Goal: Task Accomplishment & Management: Manage account settings

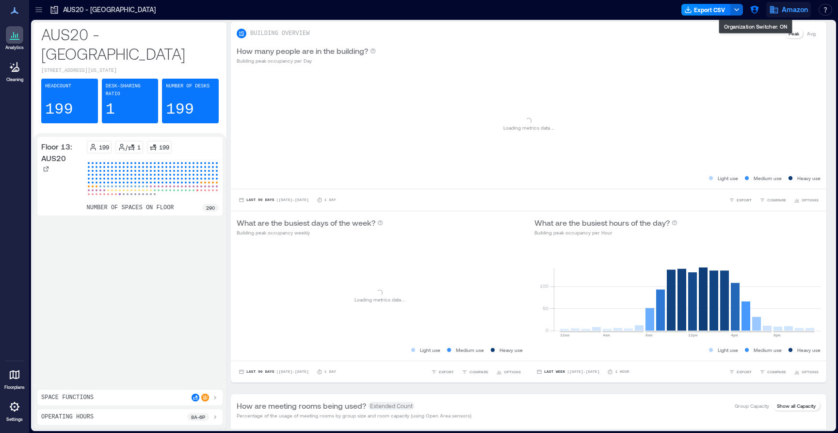
click at [767, 11] on button "Amazon" at bounding box center [788, 10] width 45 height 16
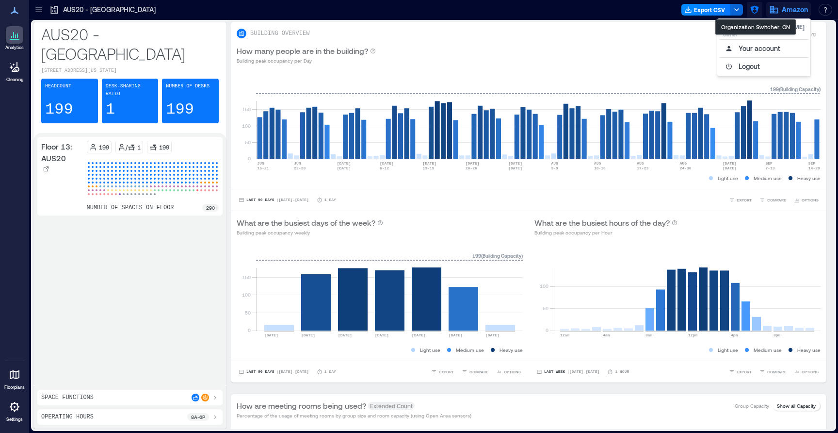
click at [754, 9] on icon "button" at bounding box center [755, 10] width 10 height 10
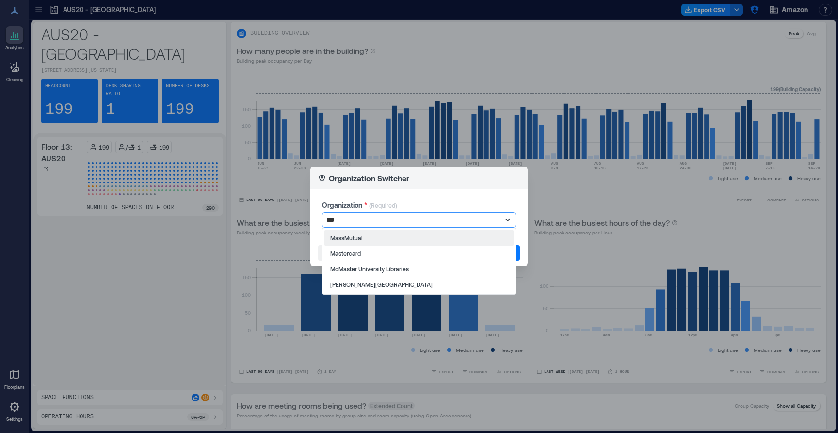
type input "****"
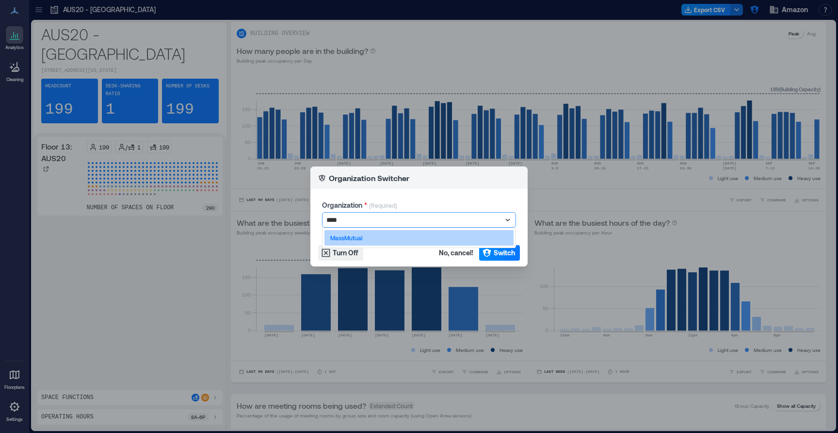
click at [356, 201] on p "MassMutual" at bounding box center [346, 238] width 33 height 8
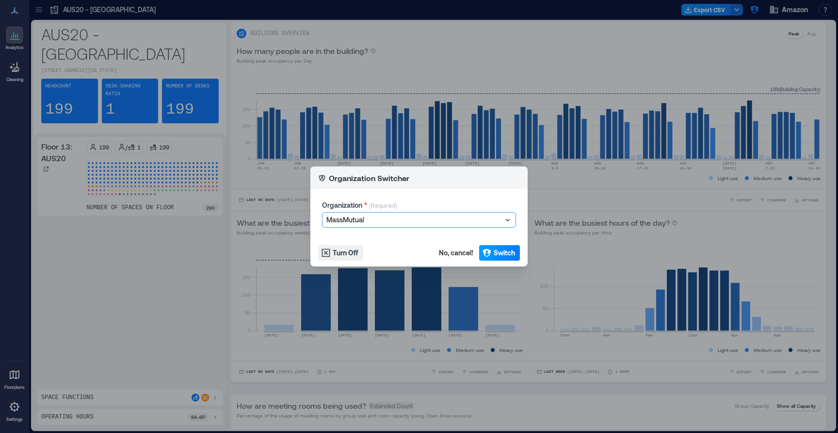
click at [490, 201] on icon "button" at bounding box center [487, 253] width 10 height 10
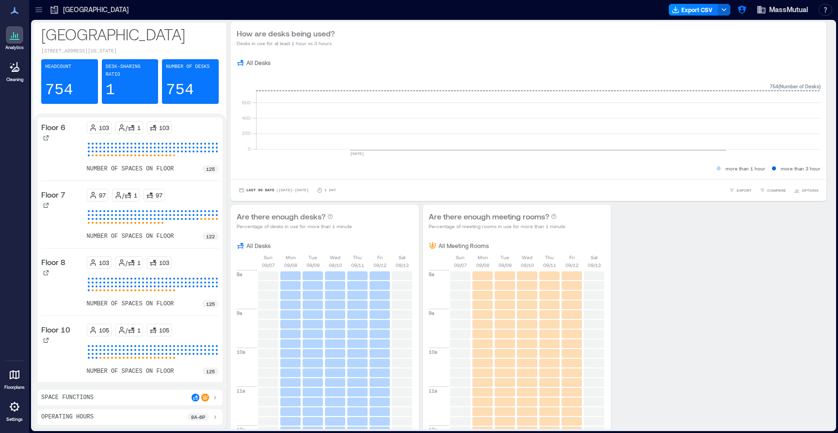
click at [15, 417] on p "Settings" at bounding box center [14, 419] width 16 height 6
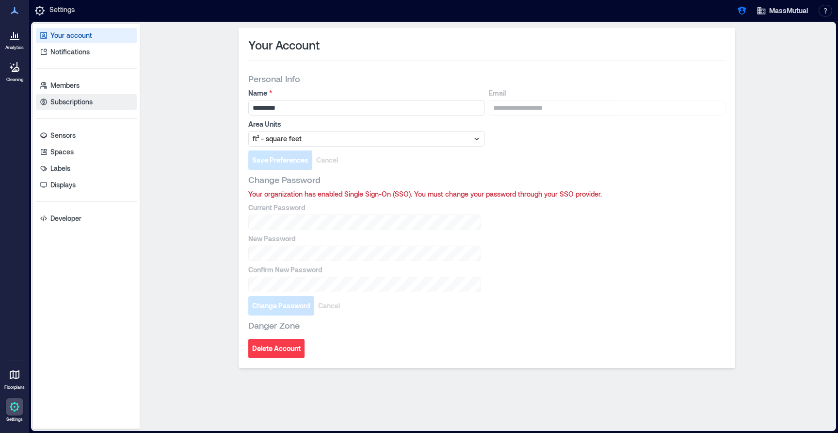
click at [78, 102] on p "Subscriptions" at bounding box center [71, 102] width 42 height 10
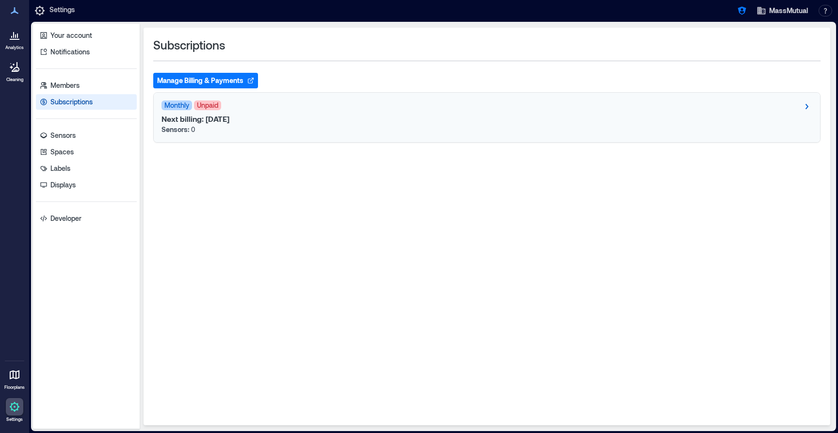
click at [275, 128] on div "Next billing: Oct 11, 2025 Sensors: 0" at bounding box center [487, 124] width 651 height 20
click at [285, 114] on div "Next billing: Oct 11, 2025 Sensors: 0" at bounding box center [487, 124] width 651 height 20
click at [805, 100] on icon at bounding box center [807, 106] width 12 height 12
